Goal: Obtain resource: Obtain resource

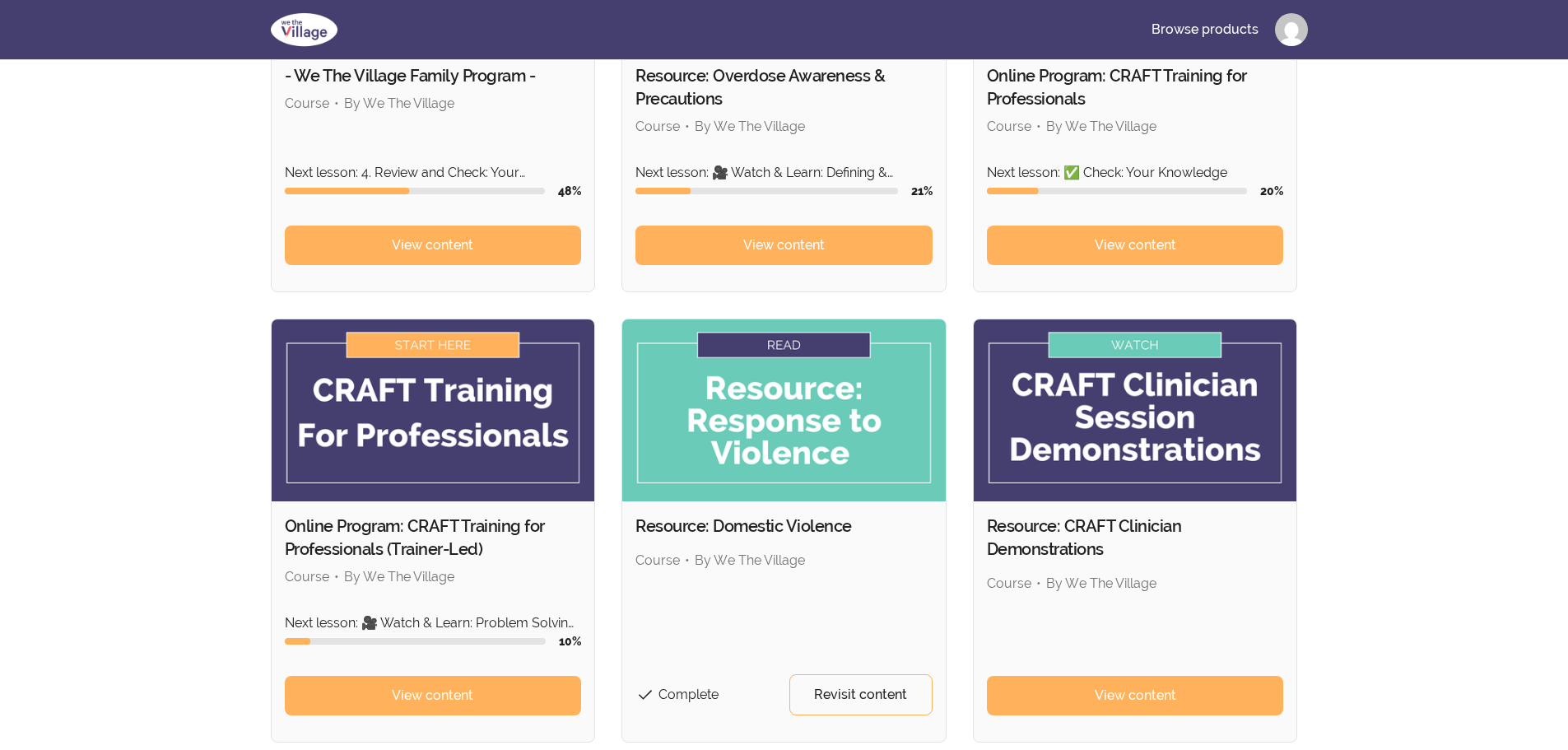
scroll to position [412, 0]
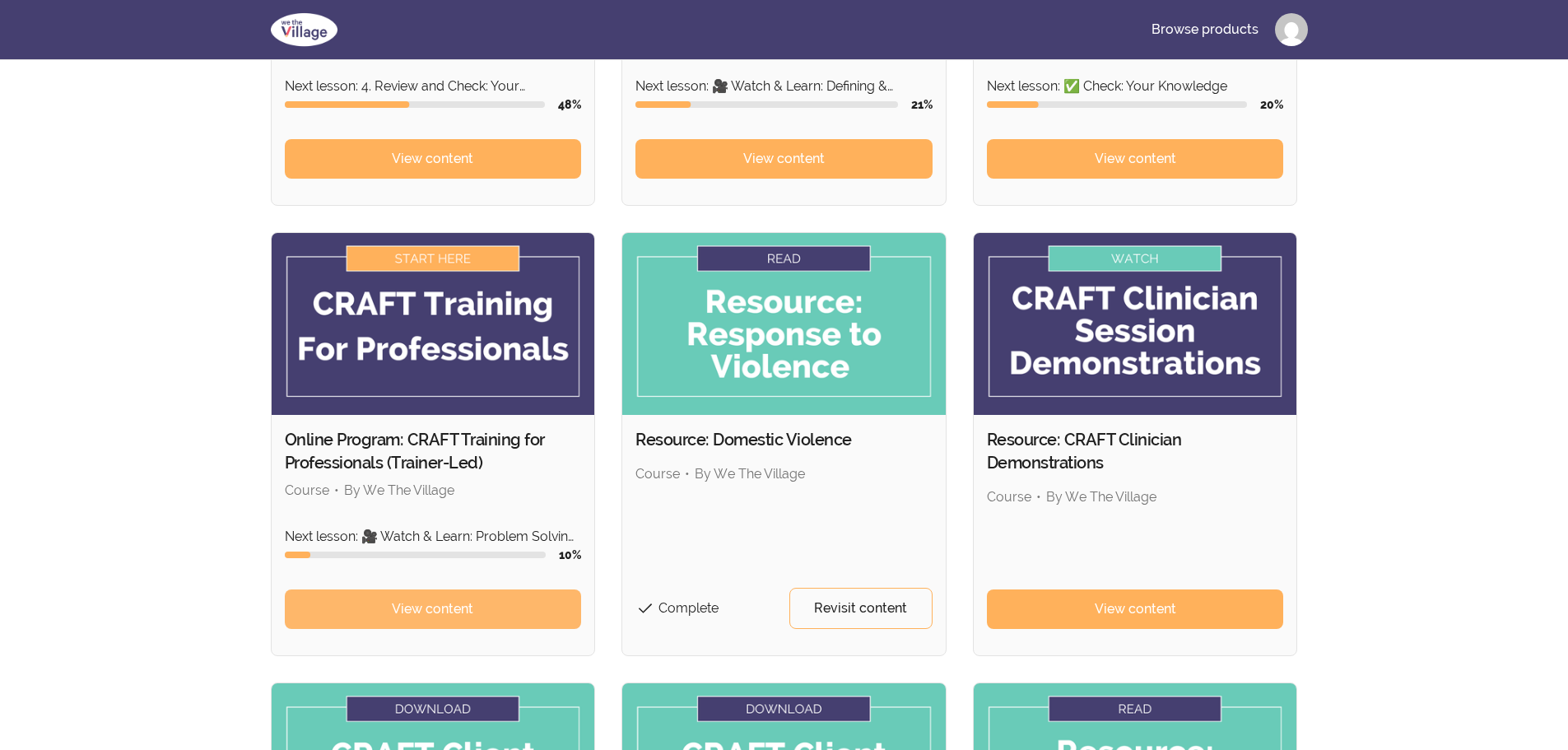
click at [411, 615] on span "View content" at bounding box center [433, 610] width 82 height 20
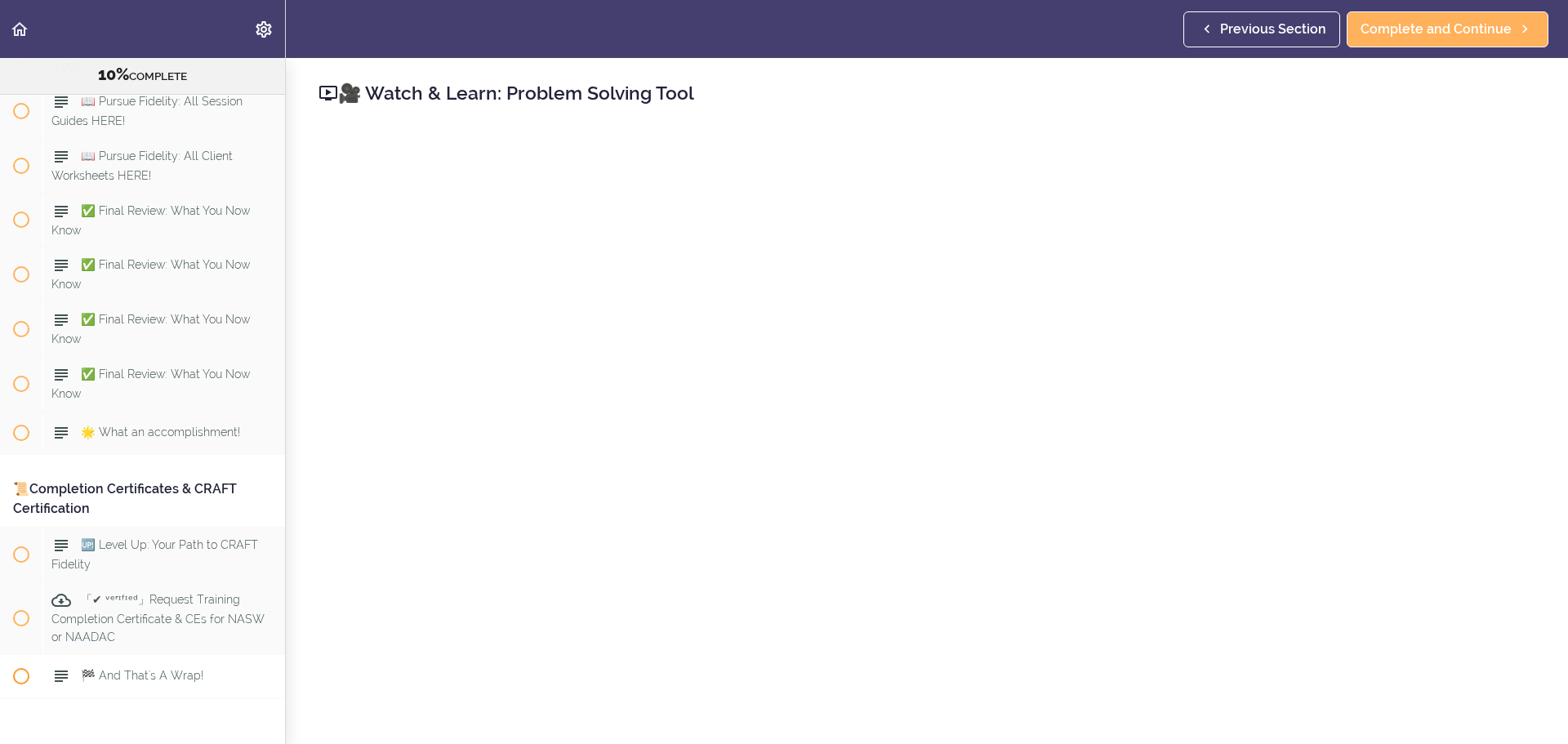
scroll to position [10575, 0]
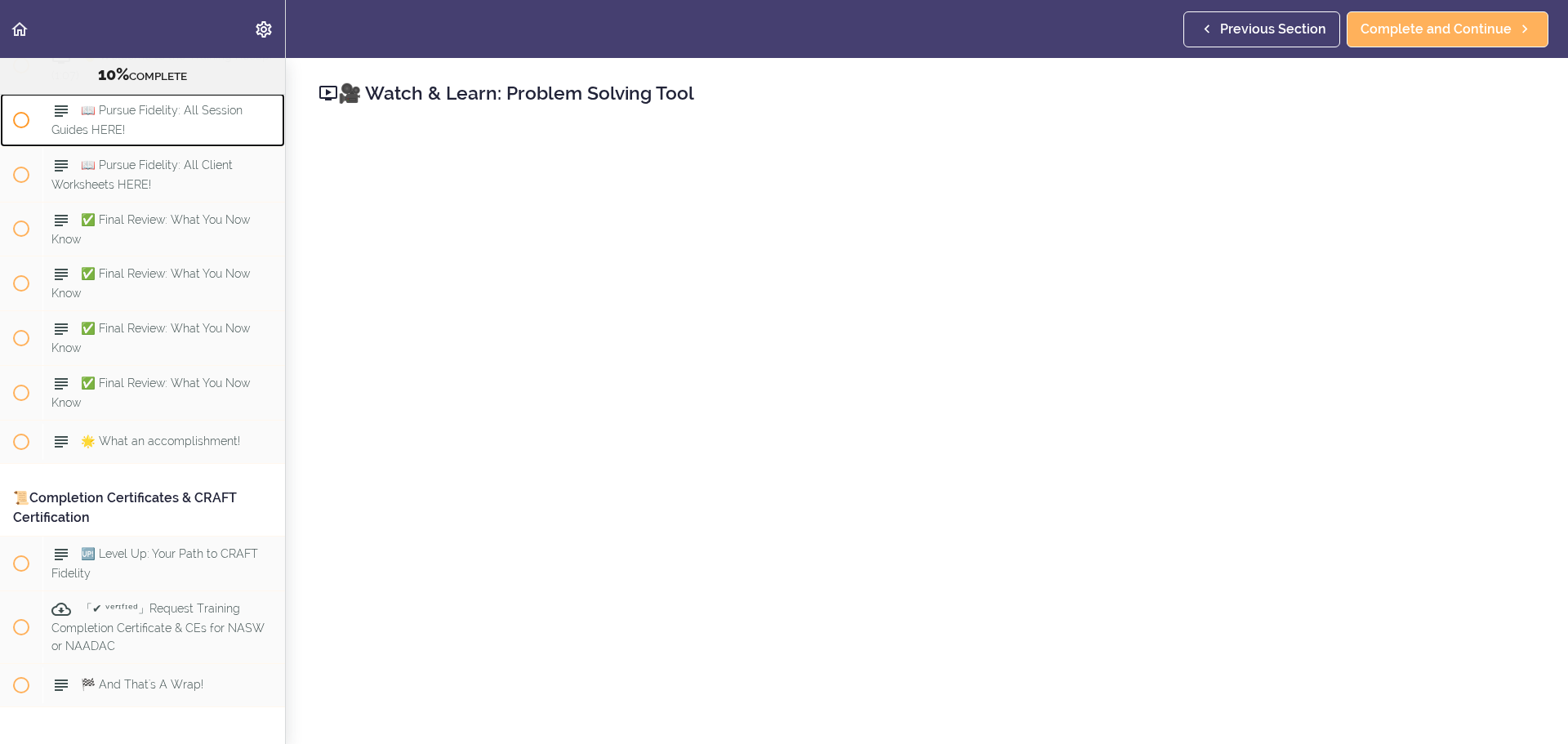
click at [214, 147] on div "📖 Pursue Fidelity: All Session Guides HERE!" at bounding box center [163, 120] width 242 height 54
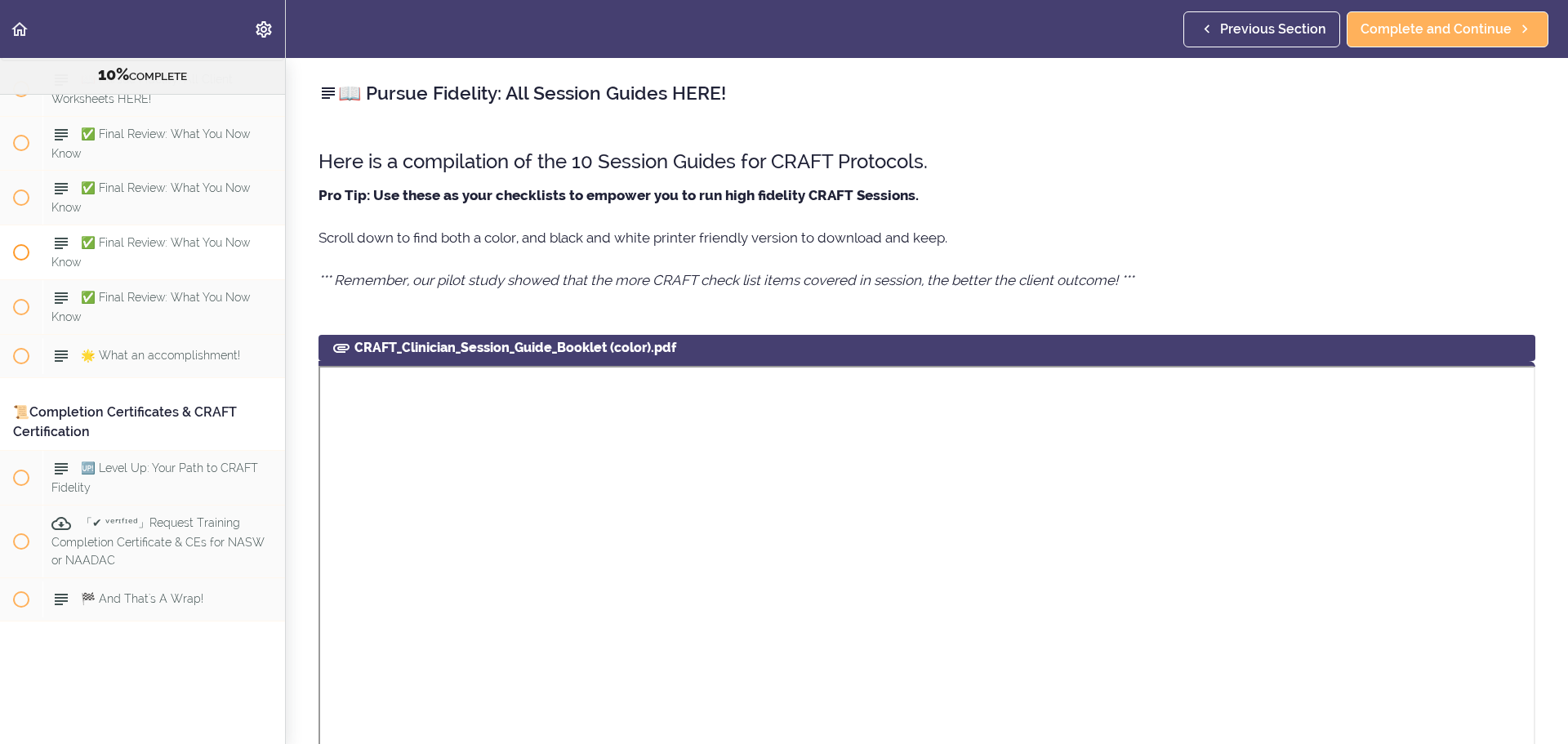
scroll to position [10778, 0]
click at [188, 116] on div "📖 Pursue Fidelity: All Client Worksheets HERE!" at bounding box center [163, 89] width 242 height 54
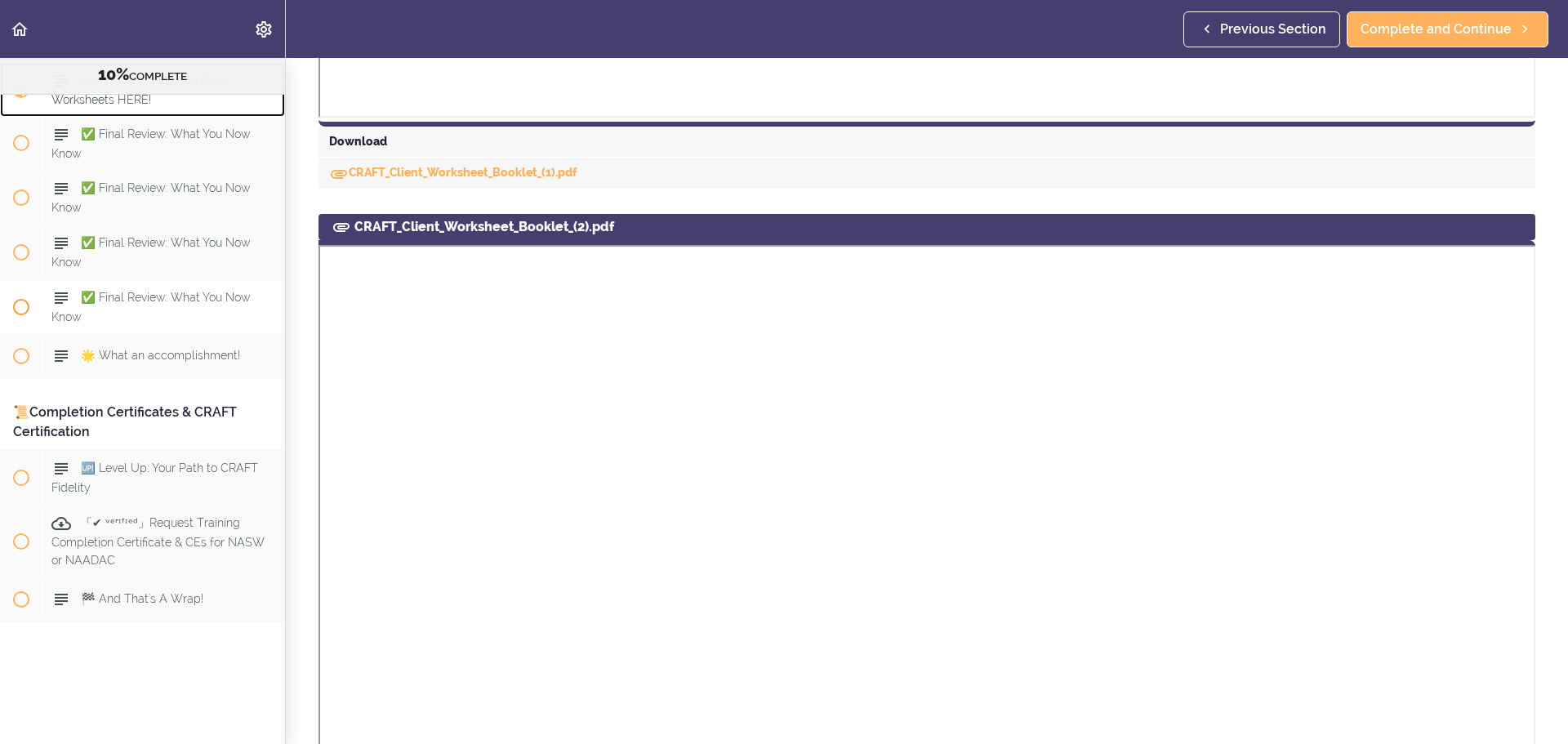
scroll to position [10668, 0]
click at [234, 62] on div "📖 Pursue Fidelity: All Session Guides HERE!" at bounding box center [163, 35] width 242 height 54
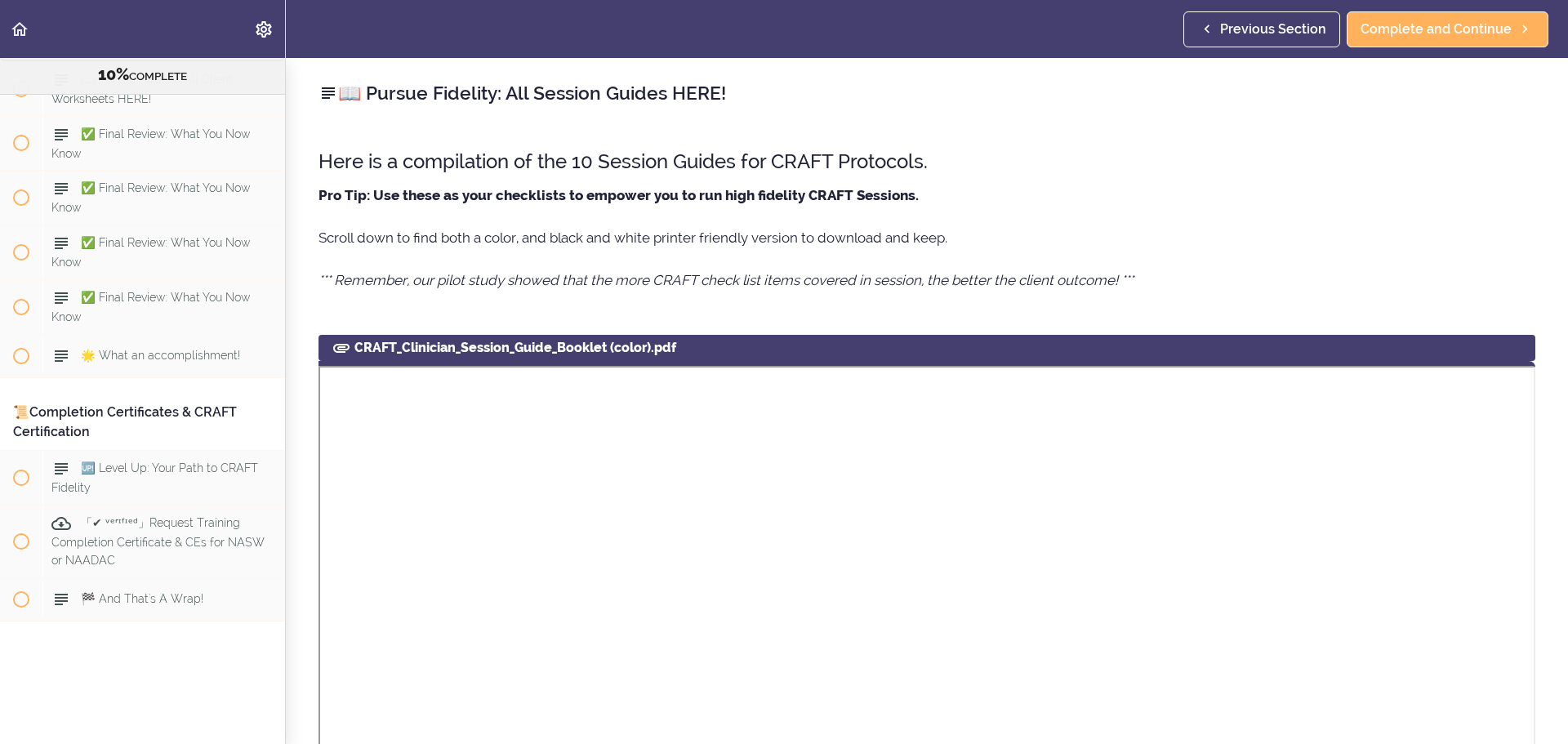
scroll to position [409, 0]
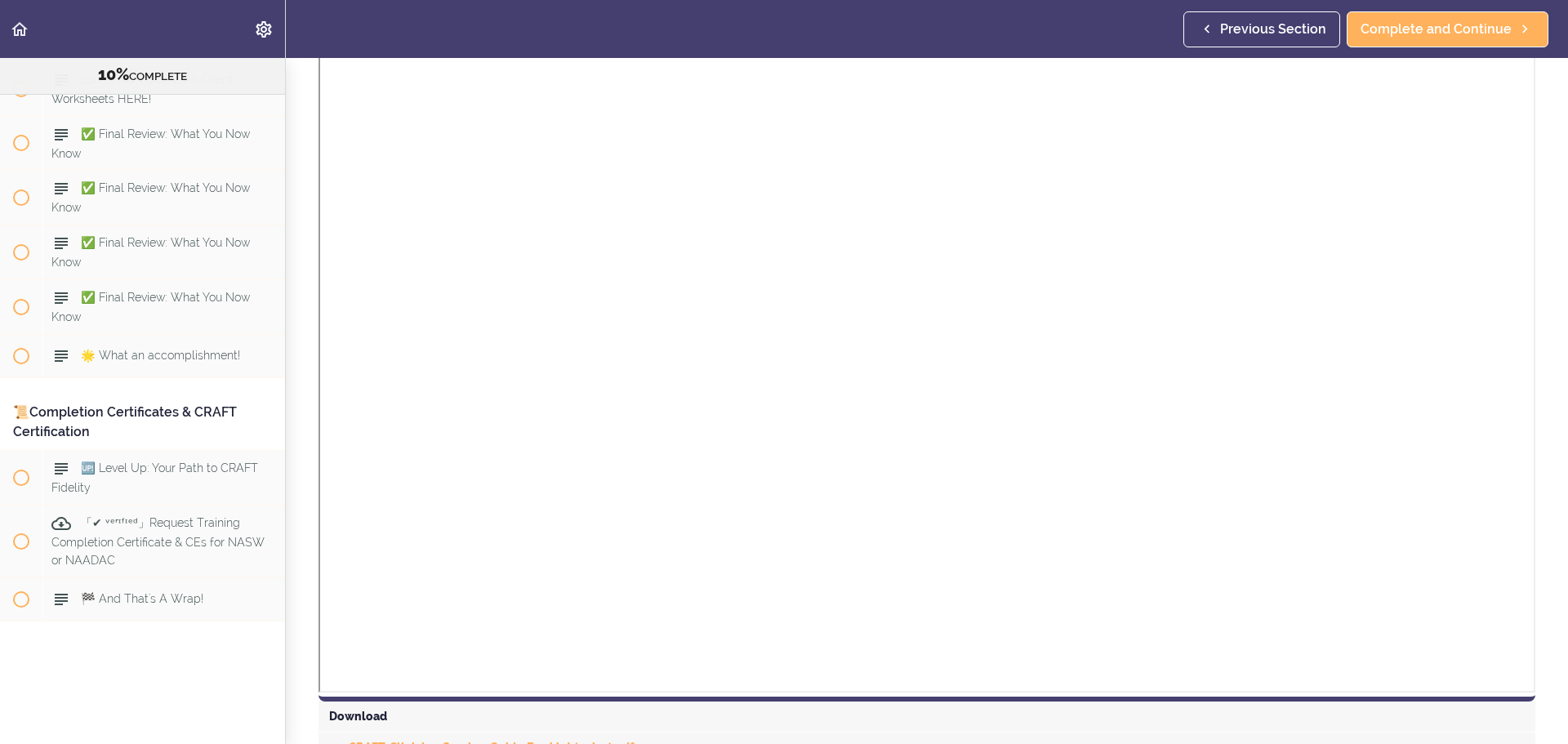
click at [350, 718] on div "Download" at bounding box center [927, 718] width 1217 height 31
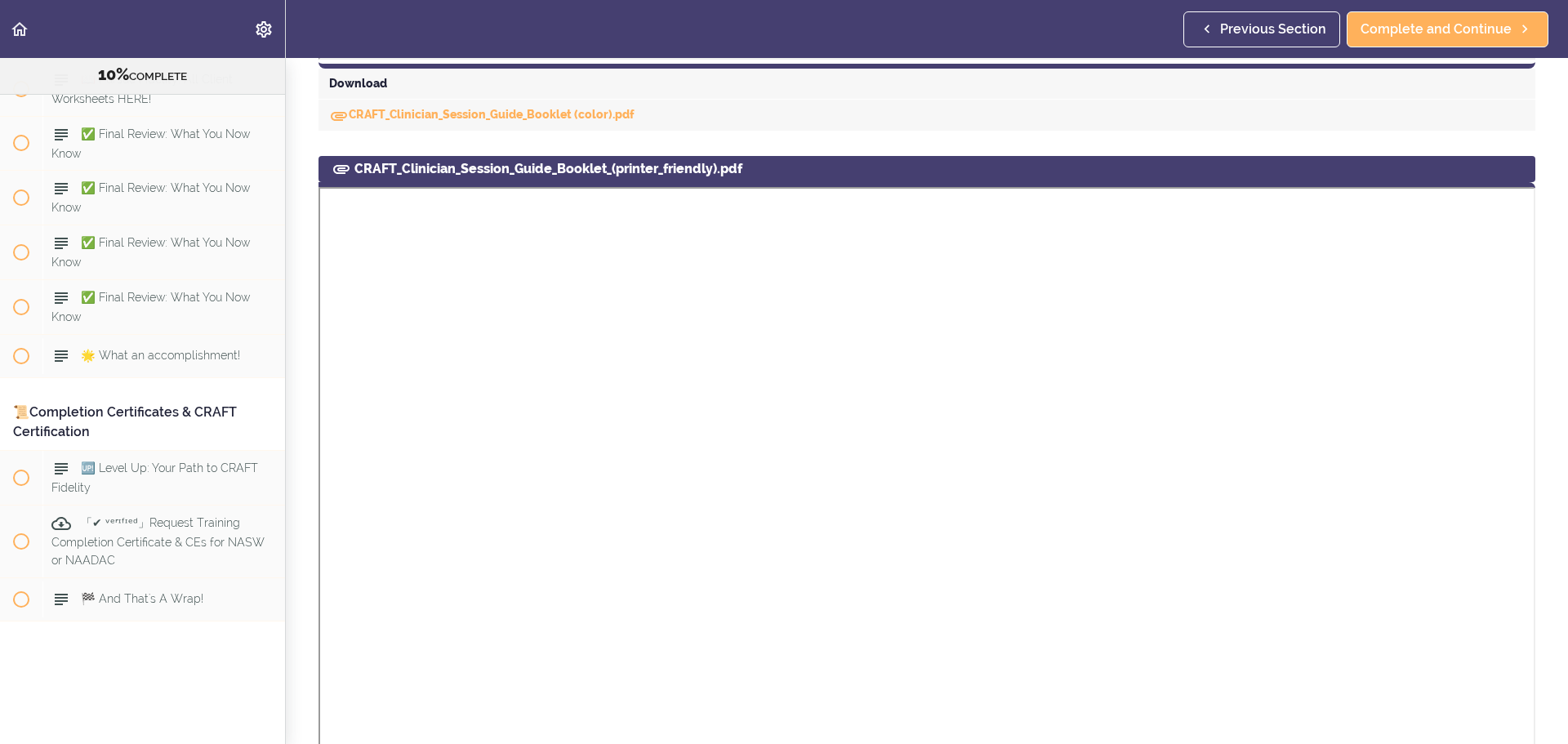
scroll to position [1038, 0]
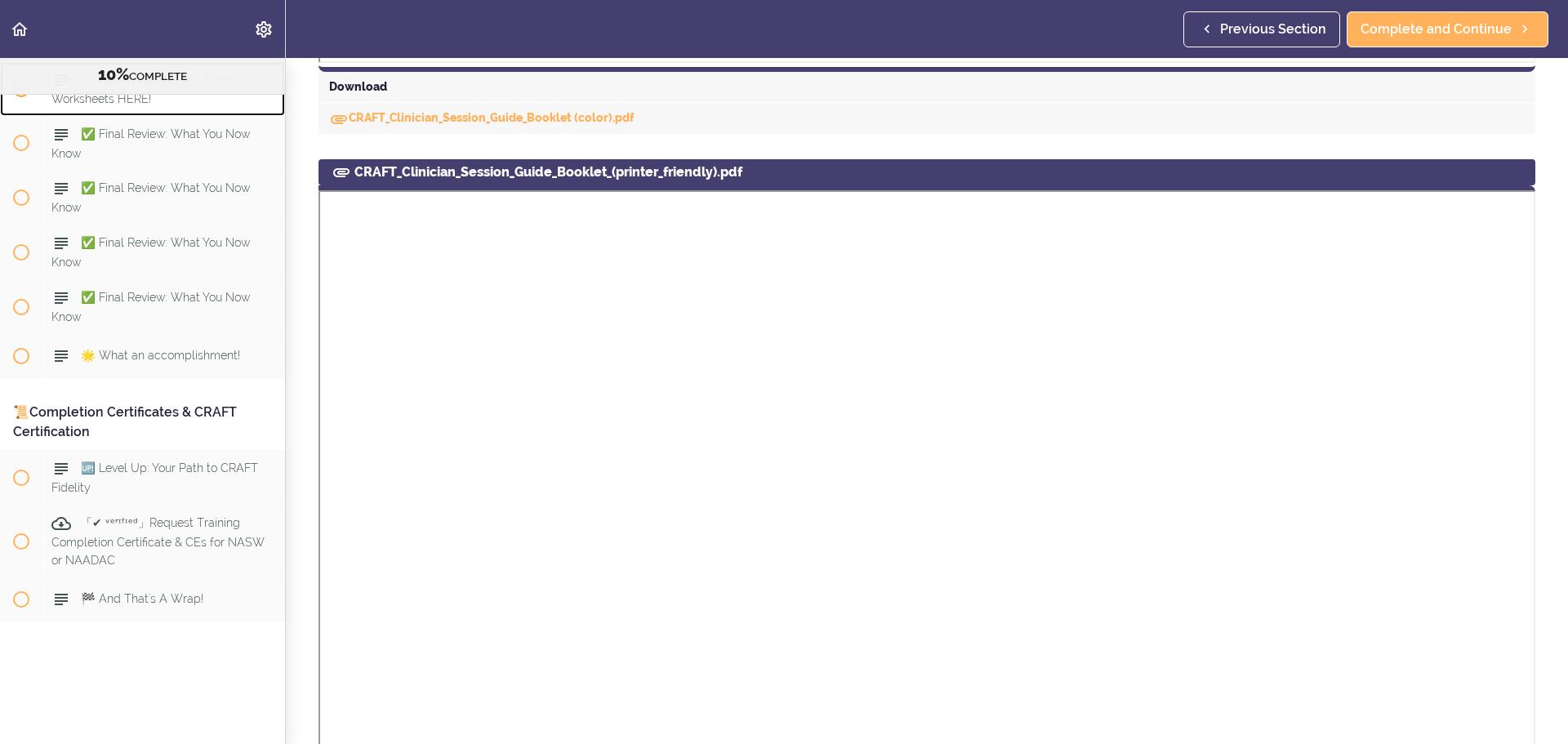
click at [146, 104] on span "📖 Pursue Fidelity: All Client Worksheets HERE!" at bounding box center [141, 89] width 181 height 31
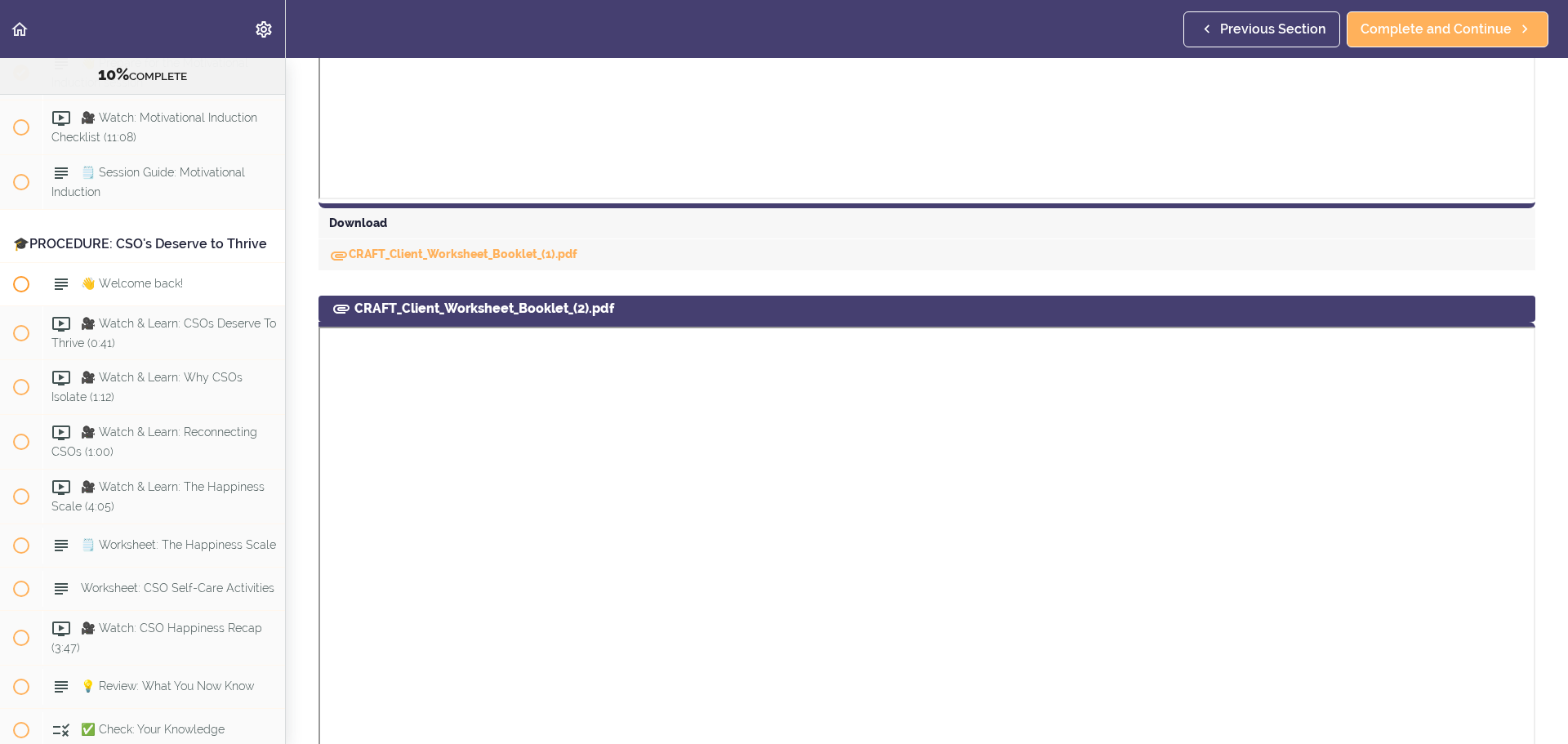
scroll to position [3244, 0]
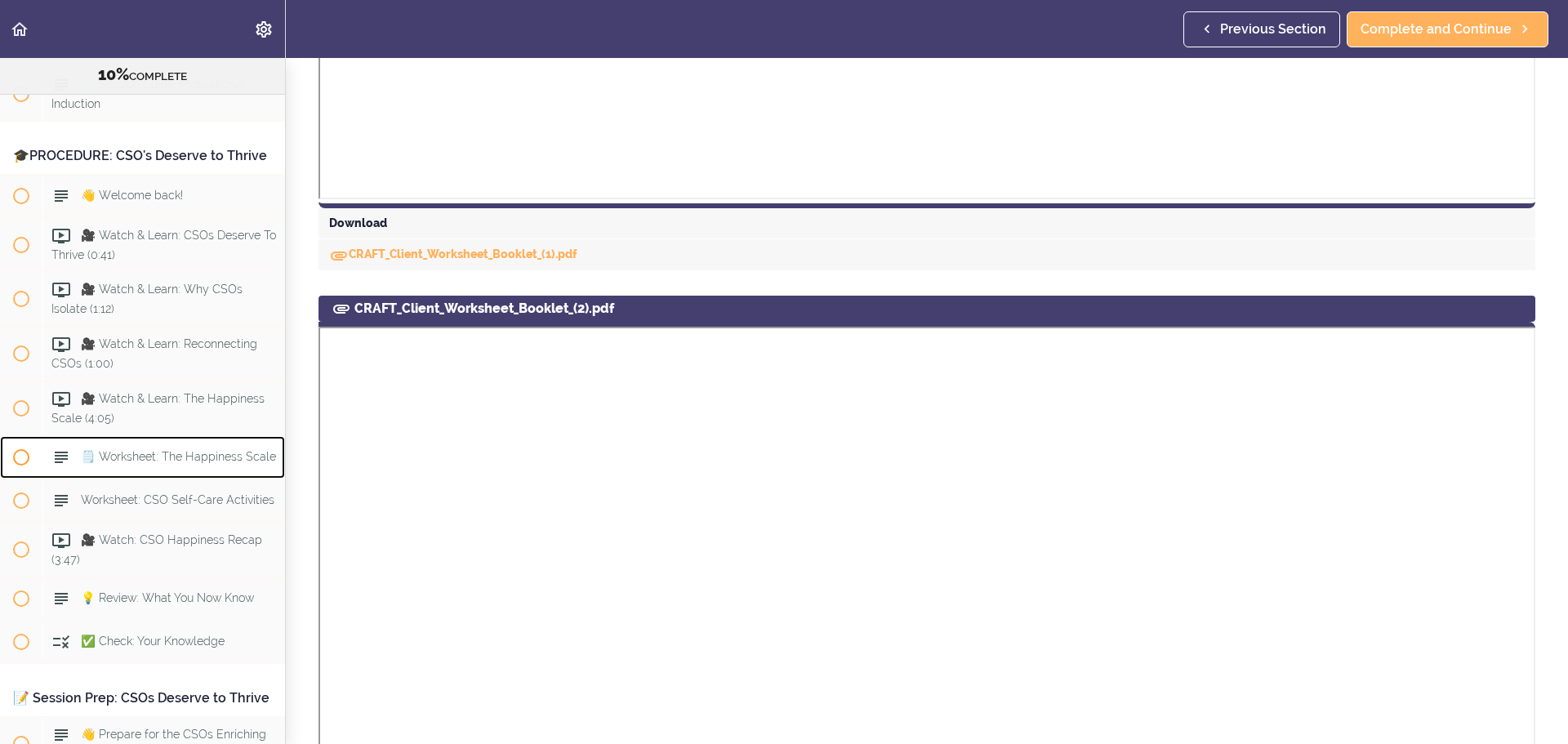
click at [179, 475] on div "🗒️ Worksheet: The Happiness Scale" at bounding box center [163, 457] width 242 height 36
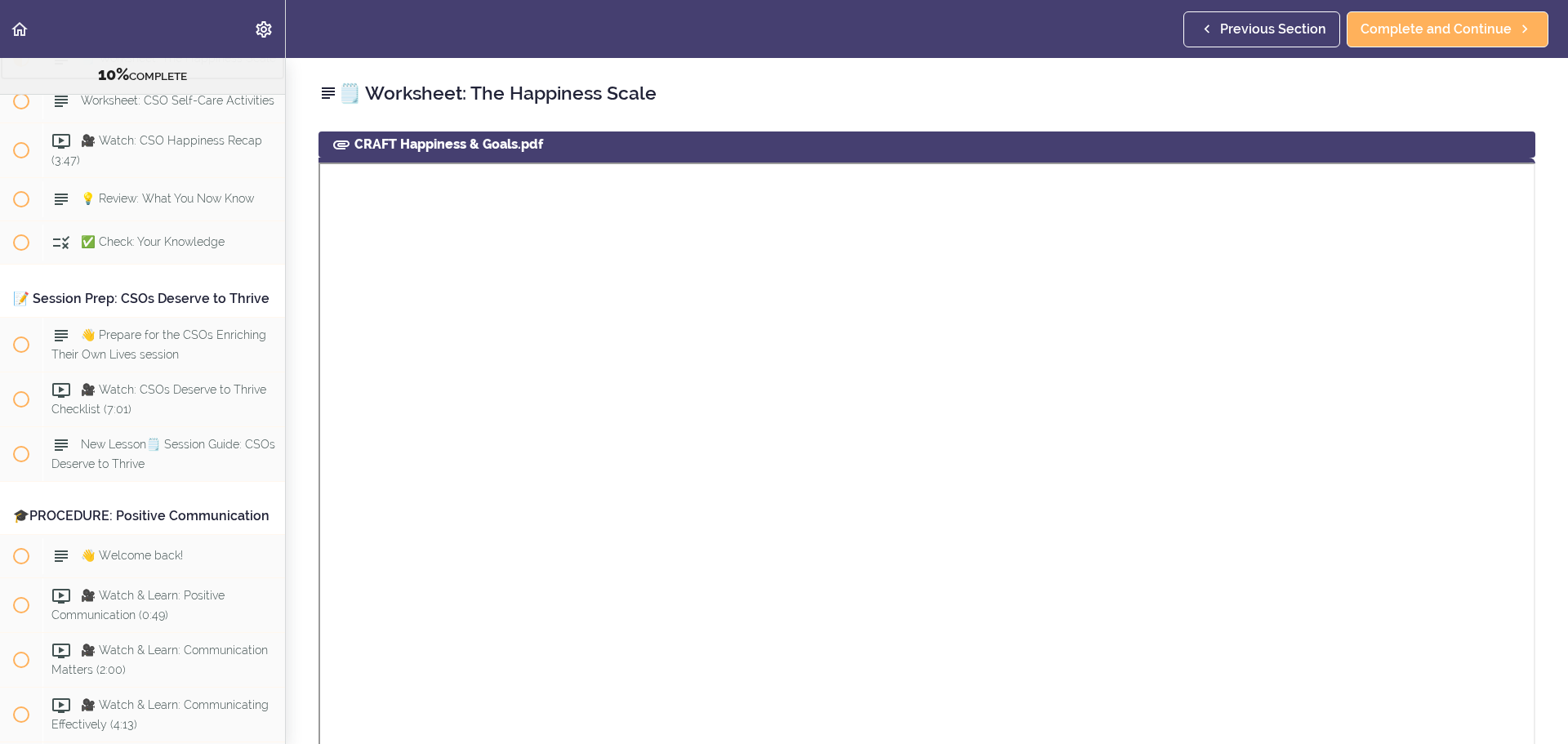
scroll to position [10902, 0]
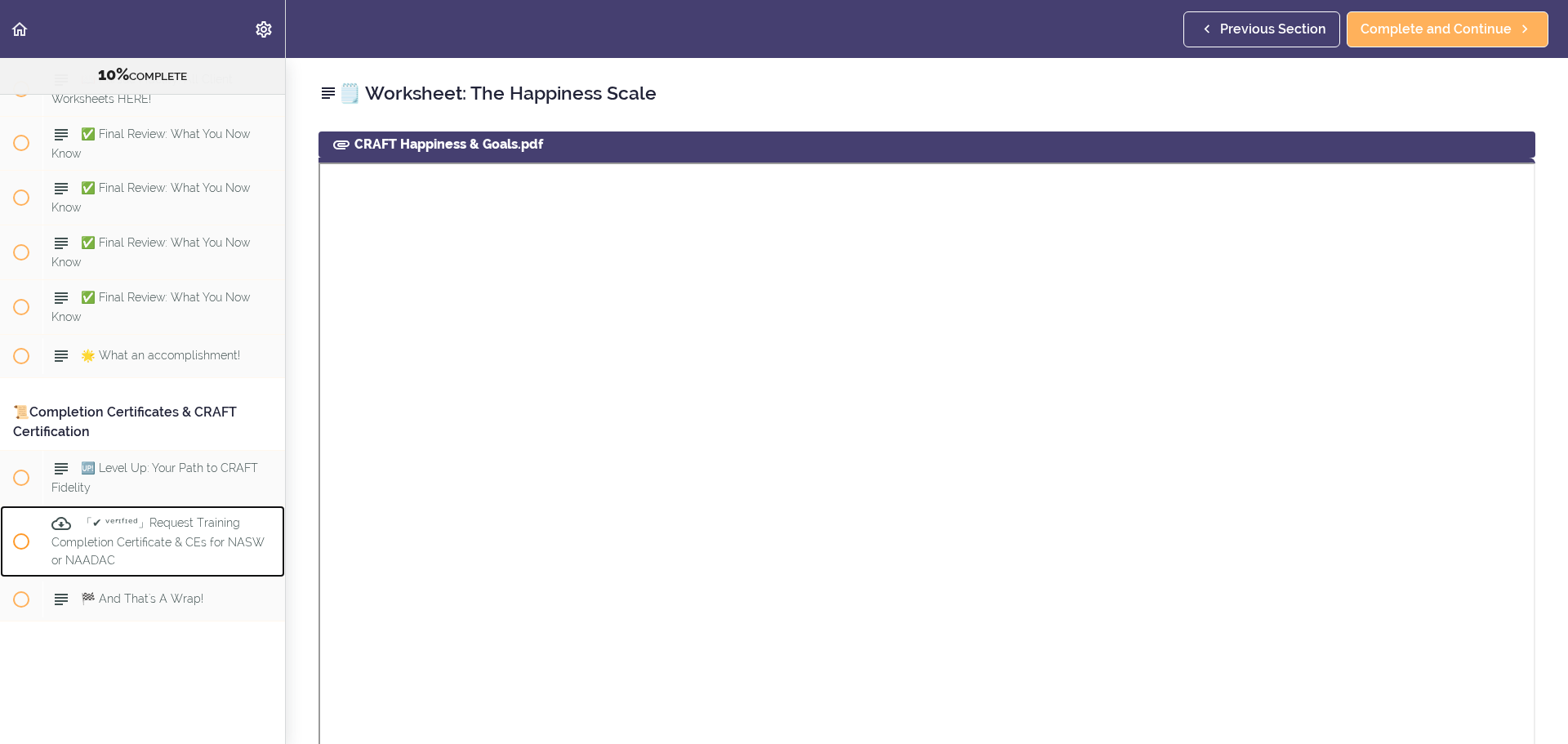
click at [204, 540] on div "「✔ ᵛᵉʳᶦᶠᶦᵉᵈ」Request Training Completion Certificate & CEs for NASW or NAADAC" at bounding box center [163, 541] width 242 height 72
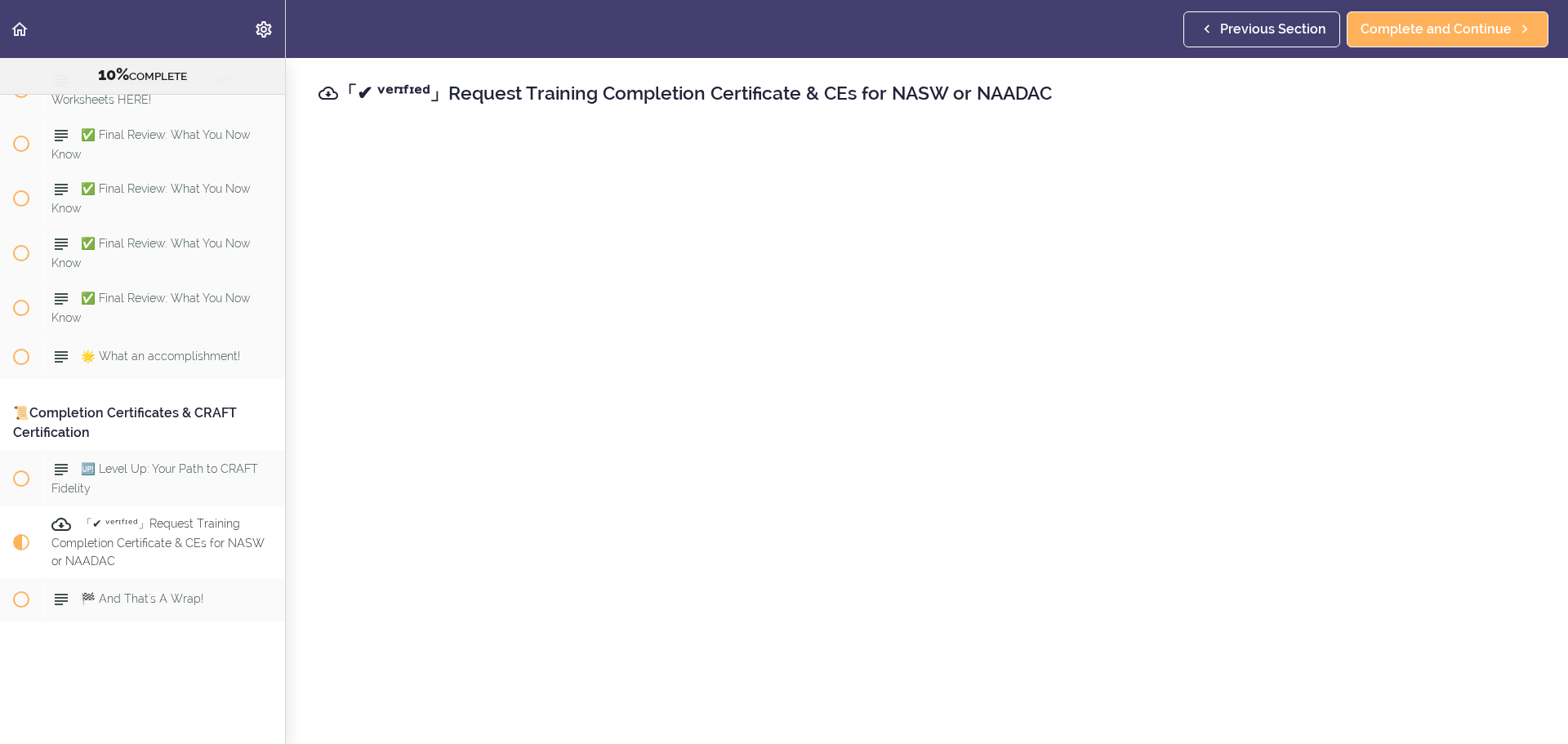
scroll to position [74, 0]
